Goal: Information Seeking & Learning: Learn about a topic

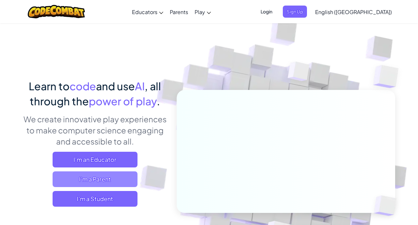
click at [110, 173] on span "I'm a Parent" at bounding box center [95, 179] width 85 height 16
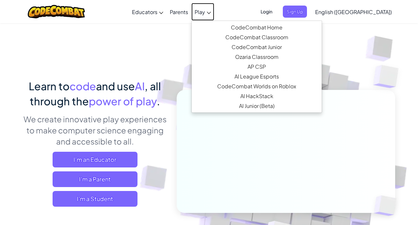
click at [205, 9] on span "Play" at bounding box center [200, 12] width 10 height 7
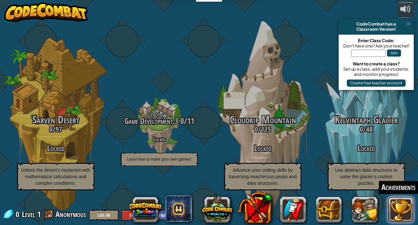
click at [405, 203] on button at bounding box center [401, 209] width 26 height 26
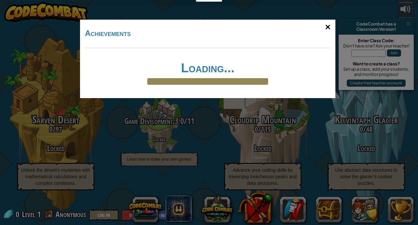
click at [331, 19] on div "×" at bounding box center [328, 27] width 15 height 19
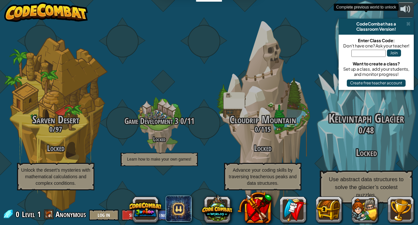
click at [349, 154] on h3 "Locked" at bounding box center [366, 152] width 124 height 10
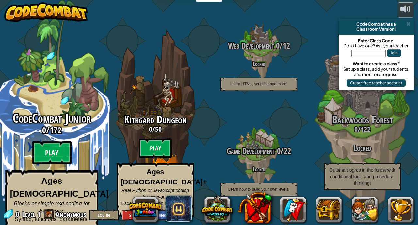
click at [56, 148] on btn "Play" at bounding box center [51, 153] width 39 height 24
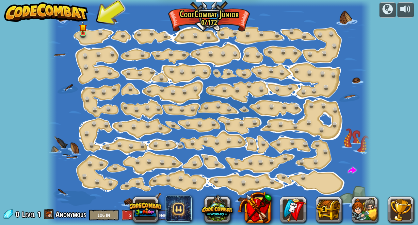
click at [85, 40] on div at bounding box center [209, 112] width 324 height 225
click at [100, 55] on link at bounding box center [100, 54] width 13 height 13
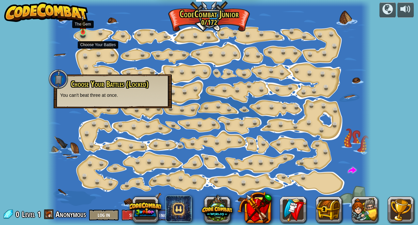
click at [84, 30] on img at bounding box center [83, 24] width 8 height 18
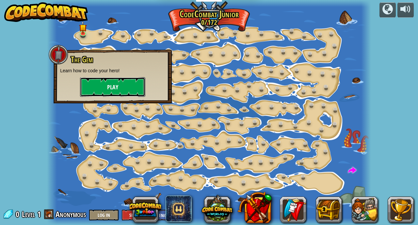
click at [106, 83] on button "Play" at bounding box center [112, 87] width 65 height 20
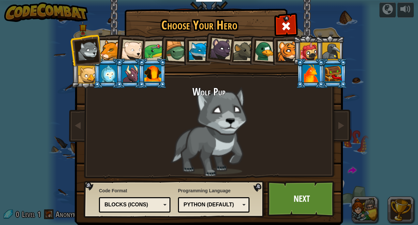
click at [260, 48] on div at bounding box center [265, 51] width 21 height 21
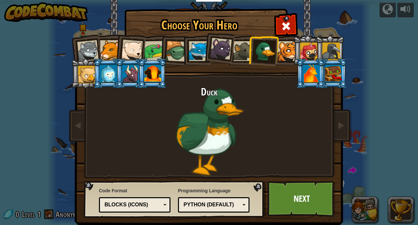
click at [260, 48] on div at bounding box center [265, 51] width 21 height 21
click at [286, 49] on div at bounding box center [288, 51] width 20 height 20
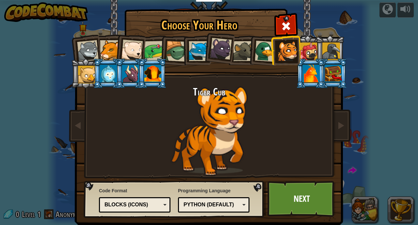
click at [310, 74] on div at bounding box center [311, 74] width 17 height 18
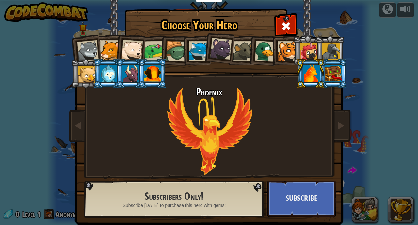
click at [213, 55] on div at bounding box center [221, 49] width 22 height 22
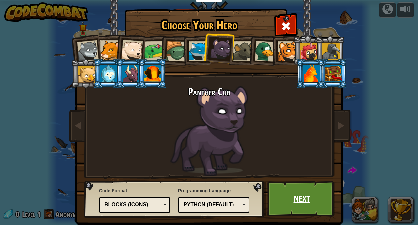
click at [298, 197] on link "Next" at bounding box center [302, 199] width 68 height 36
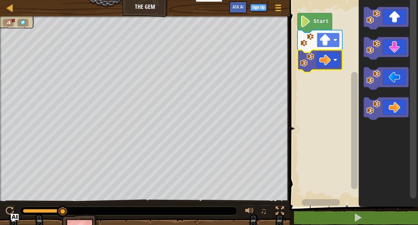
click at [327, 38] on image "Blockly Workspace" at bounding box center [325, 39] width 11 height 11
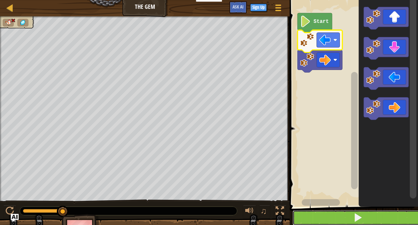
click at [396, 211] on button at bounding box center [358, 217] width 130 height 15
